Goal: Information Seeking & Learning: Find specific page/section

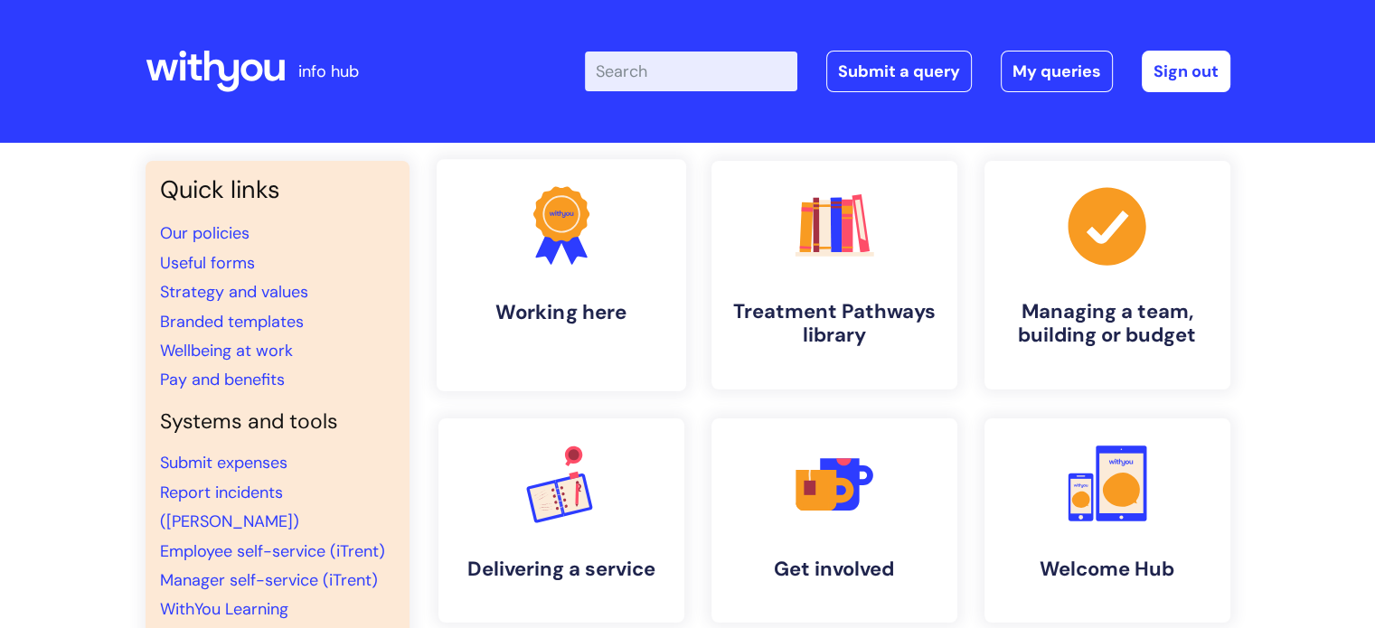
click at [567, 263] on icon ".cls-1{fill:#f89b22;}.cls-1,.cls-2,.cls-3{stroke-width:0px;}.cls-2{fill:#2d3cff…" at bounding box center [561, 226] width 90 height 90
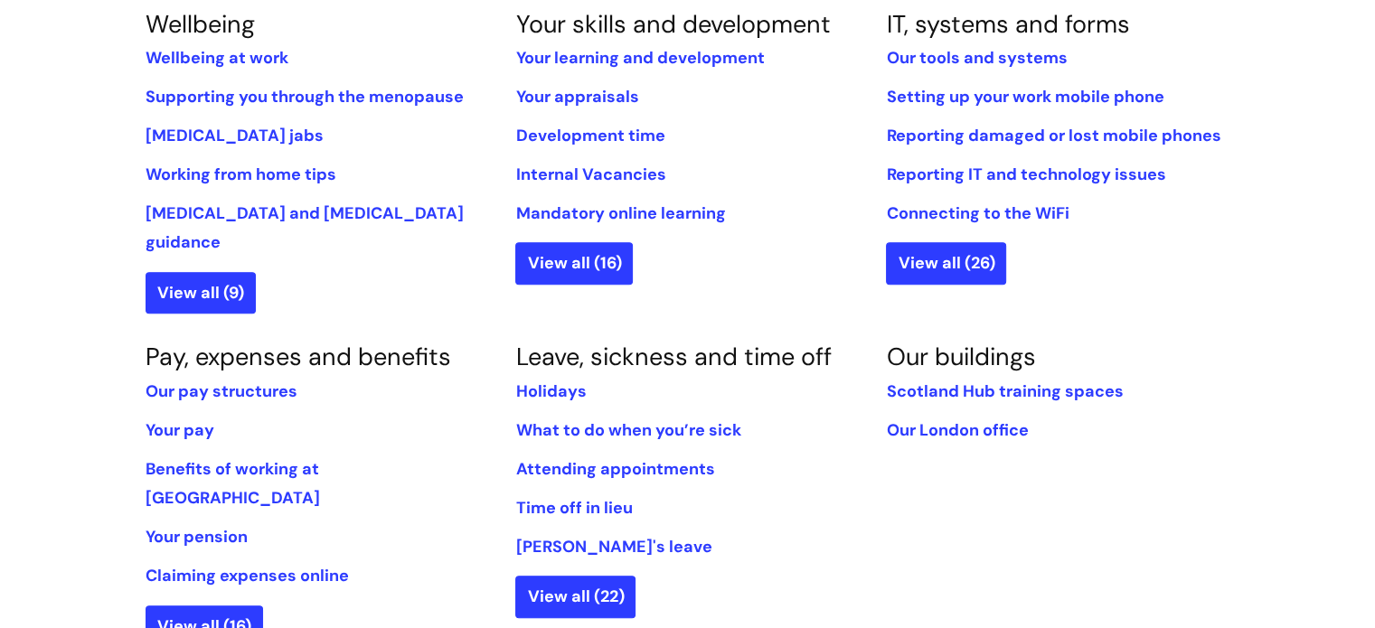
scroll to position [810, 0]
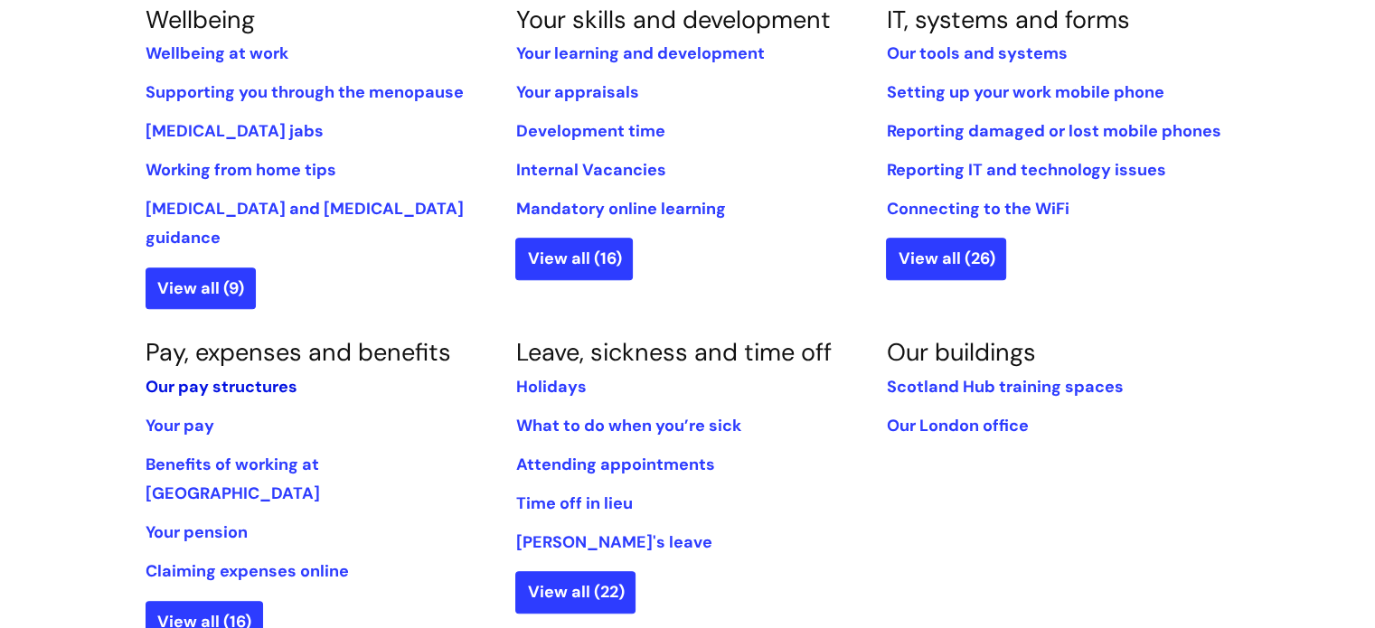
click at [193, 376] on link "Our pay structures" at bounding box center [222, 387] width 152 height 22
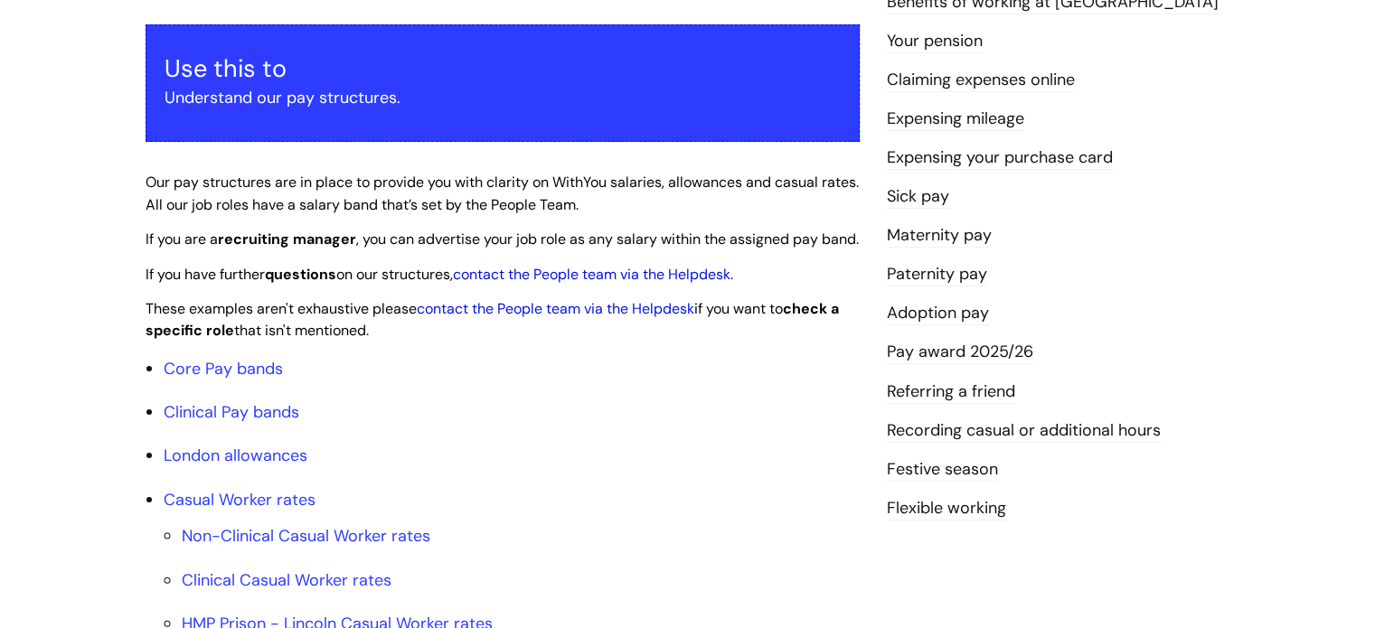
scroll to position [456, 0]
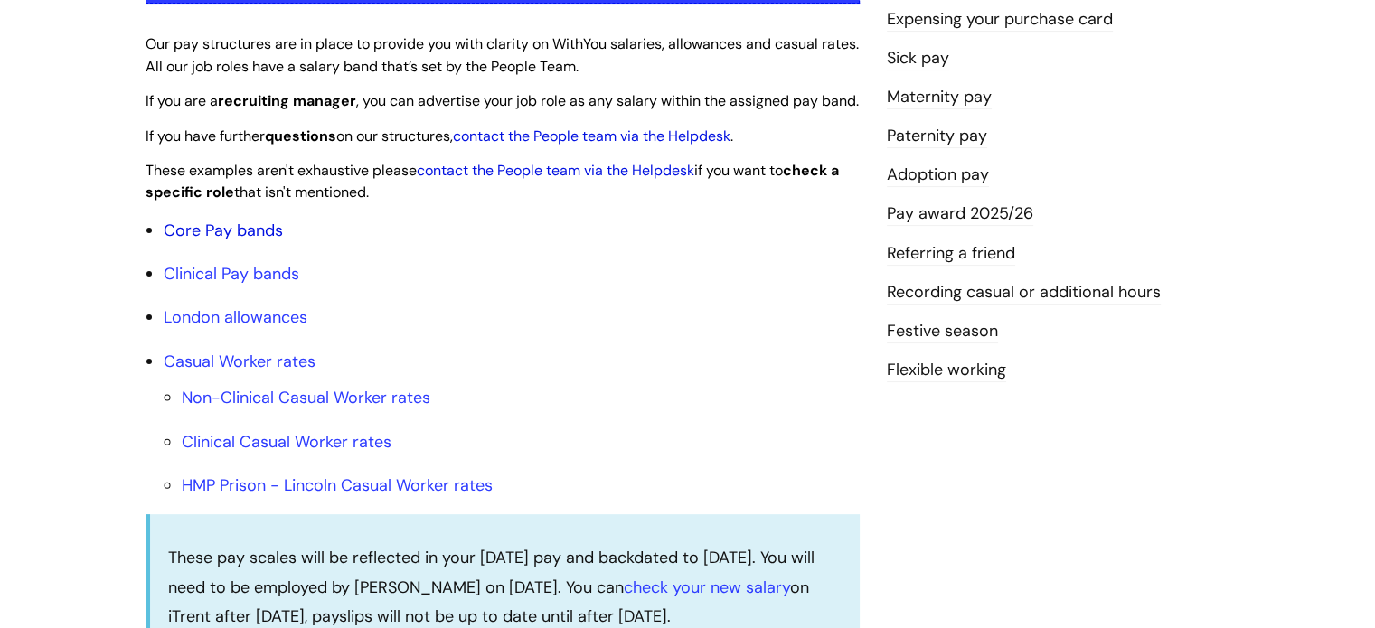
click at [172, 241] on link "Core Pay bands" at bounding box center [223, 231] width 119 height 22
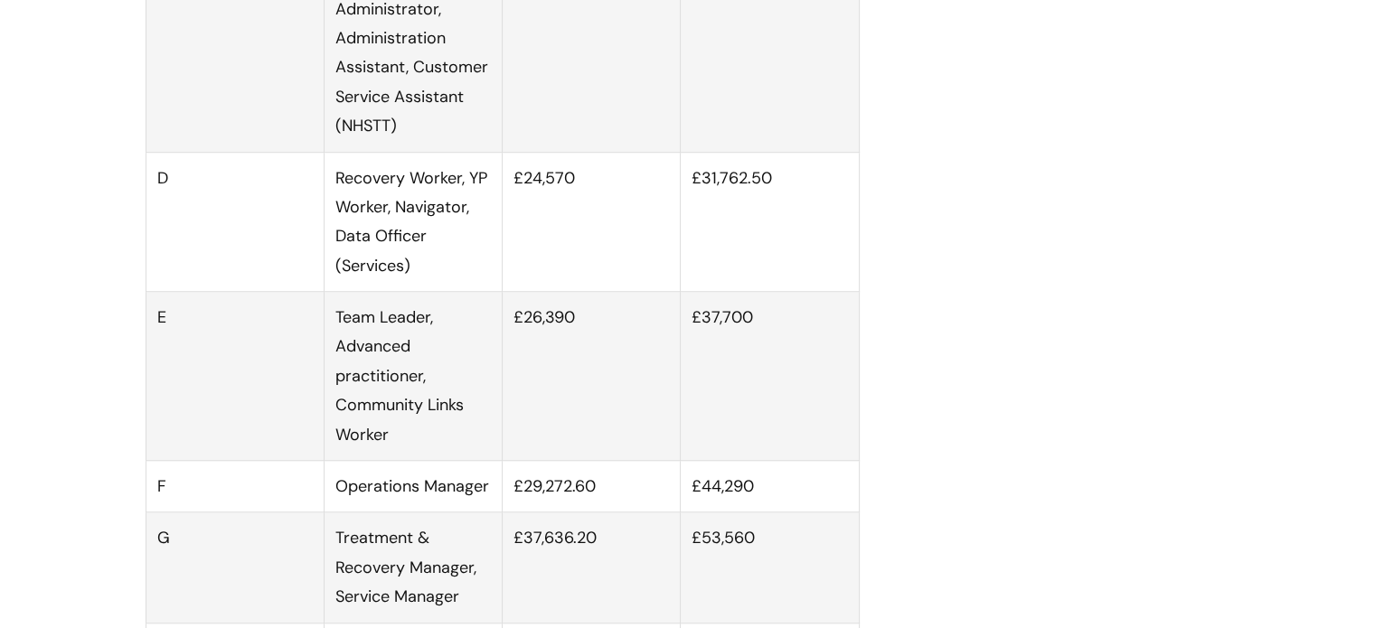
scroll to position [1348, 0]
